Goal: Transaction & Acquisition: Download file/media

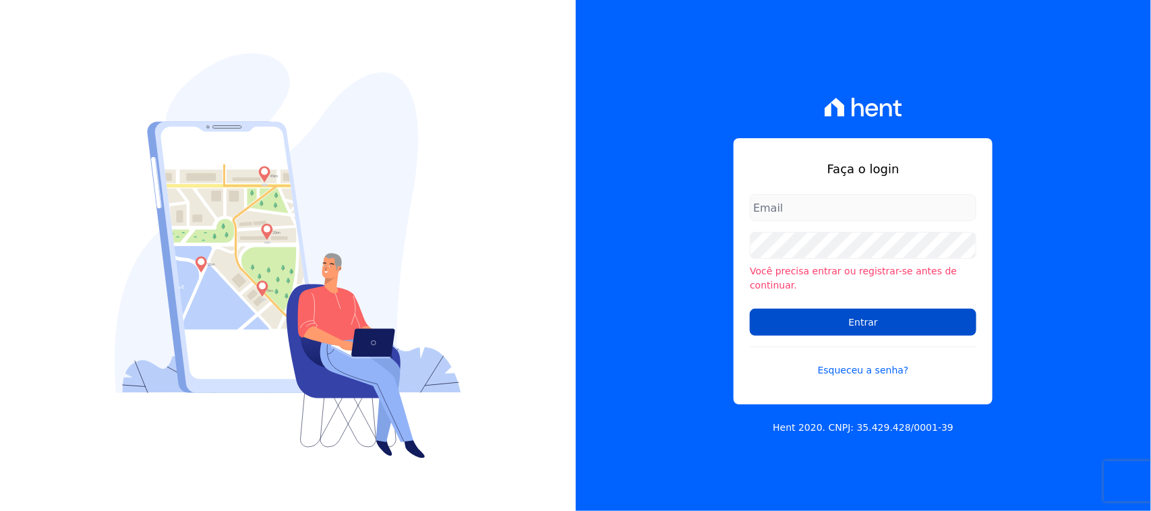
type input "[PERSON_NAME][EMAIL_ADDRESS][PERSON_NAME][DOMAIN_NAME]"
click at [883, 318] on input "Entrar" at bounding box center [863, 322] width 227 height 27
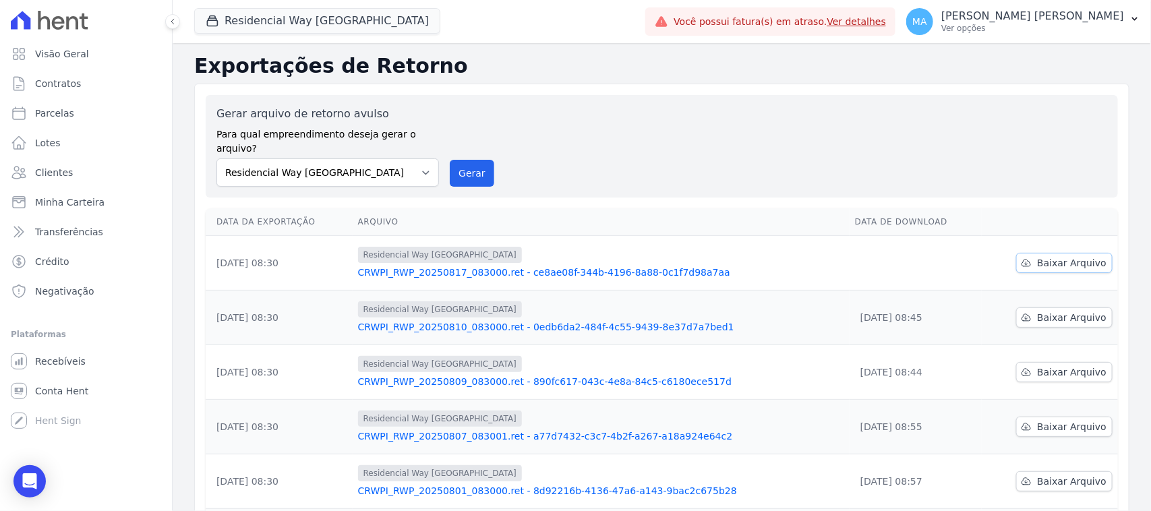
click at [1037, 256] on span "Baixar Arquivo" at bounding box center [1071, 262] width 69 height 13
